Goal: Information Seeking & Learning: Learn about a topic

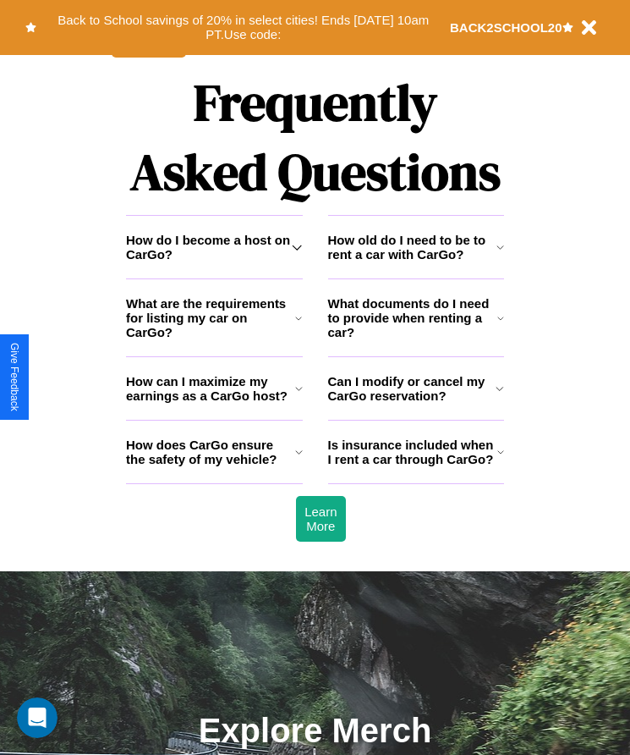
click at [415, 466] on h3 "Is insurance included when I rent a car through CarGo?" at bounding box center [412, 451] width 169 height 29
click at [415, 403] on h3 "Can I modify or cancel my CarGo reservation?" at bounding box center [412, 388] width 168 height 29
click at [500, 459] on icon at bounding box center [501, 452] width 7 height 14
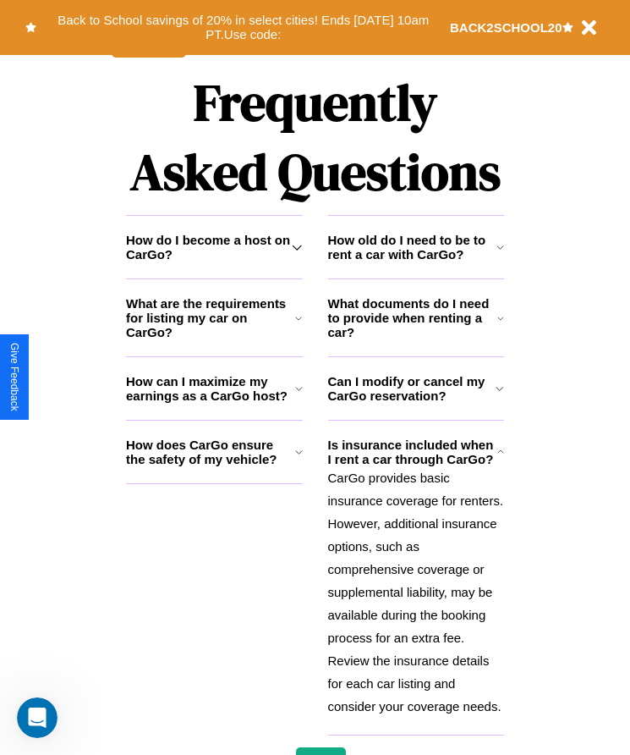
click at [415, 261] on h3 "How old do I need to be to rent a car with CarGo?" at bounding box center [412, 247] width 168 height 29
click at [299, 395] on icon at bounding box center [299, 389] width 8 height 14
